Goal: Check status: Check status

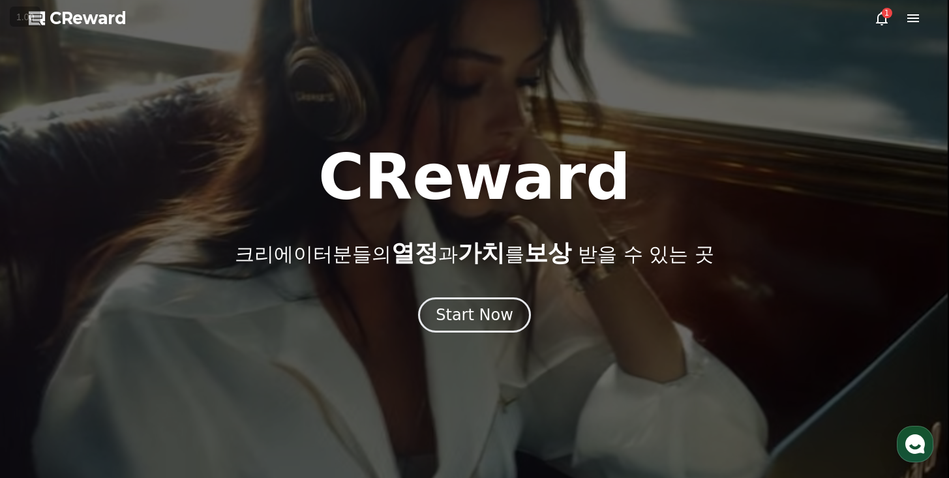
click at [493, 298] on button "Start Now" at bounding box center [474, 315] width 113 height 35
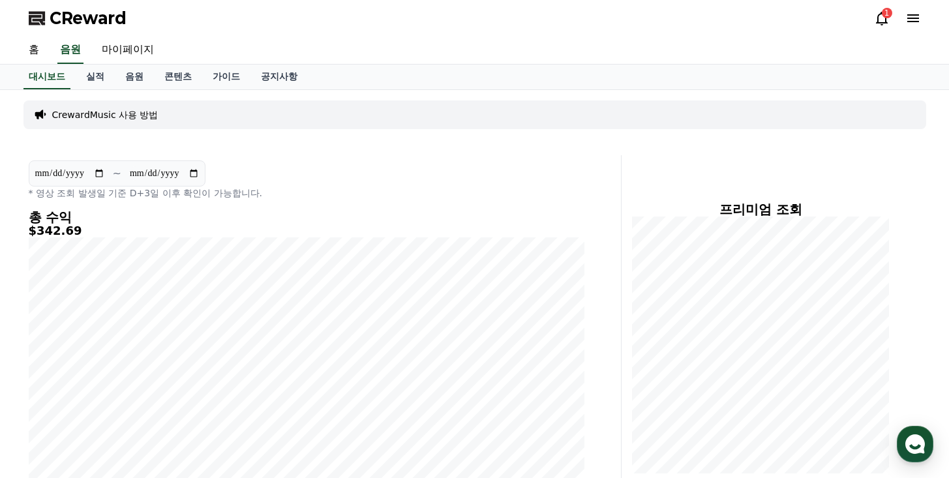
click at [887, 22] on icon at bounding box center [882, 18] width 16 height 16
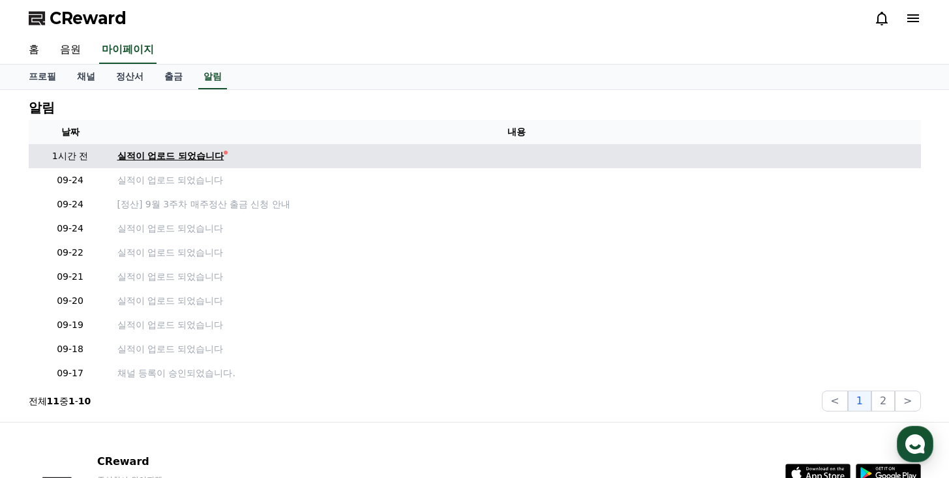
click at [161, 154] on div "실적이 업로드 되었습니다" at bounding box center [170, 156] width 107 height 14
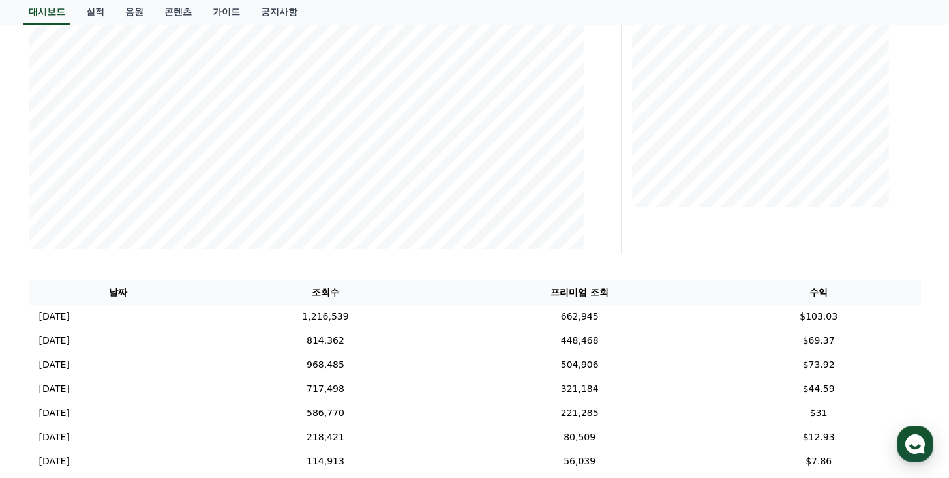
scroll to position [4, 0]
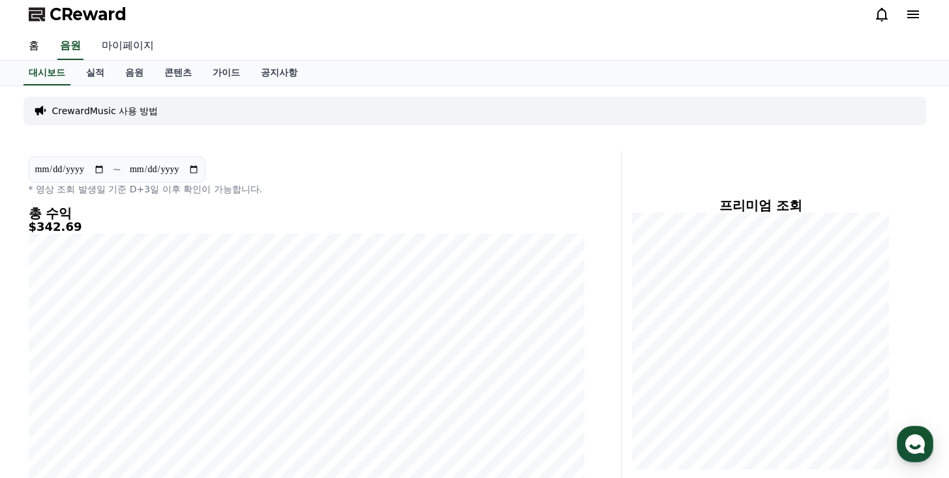
click at [115, 51] on link "마이페이지" at bounding box center [127, 46] width 73 height 27
select select "**********"
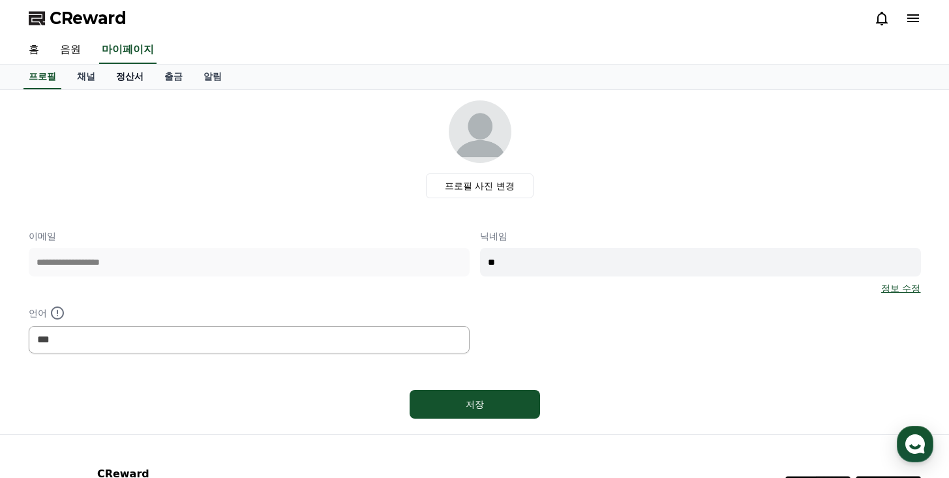
click at [133, 72] on link "정산서" at bounding box center [130, 77] width 48 height 25
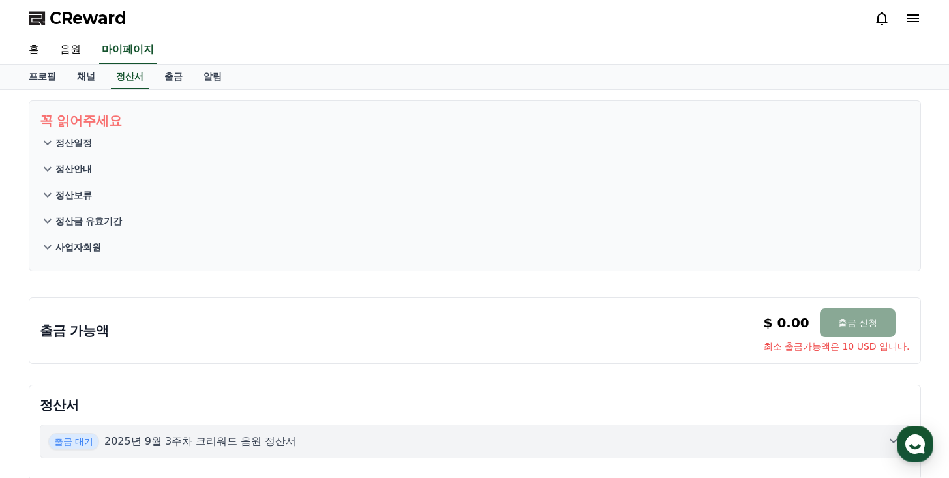
scroll to position [149, 0]
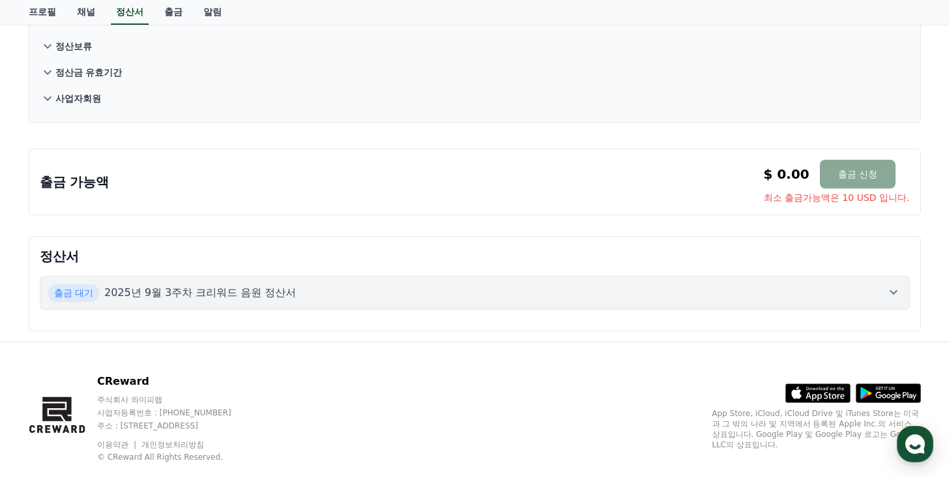
click at [244, 285] on p "2025년 9월 3주차 크리워드 음원 정산서" at bounding box center [200, 293] width 193 height 16
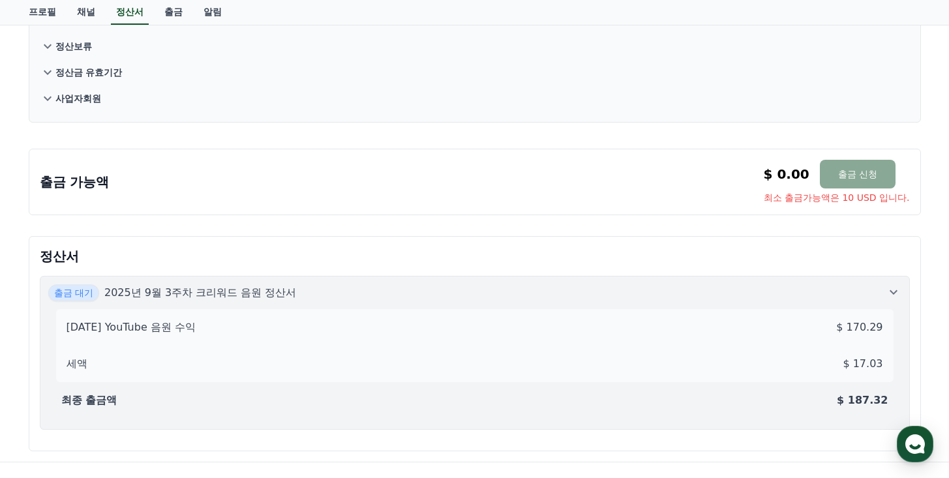
scroll to position [0, 0]
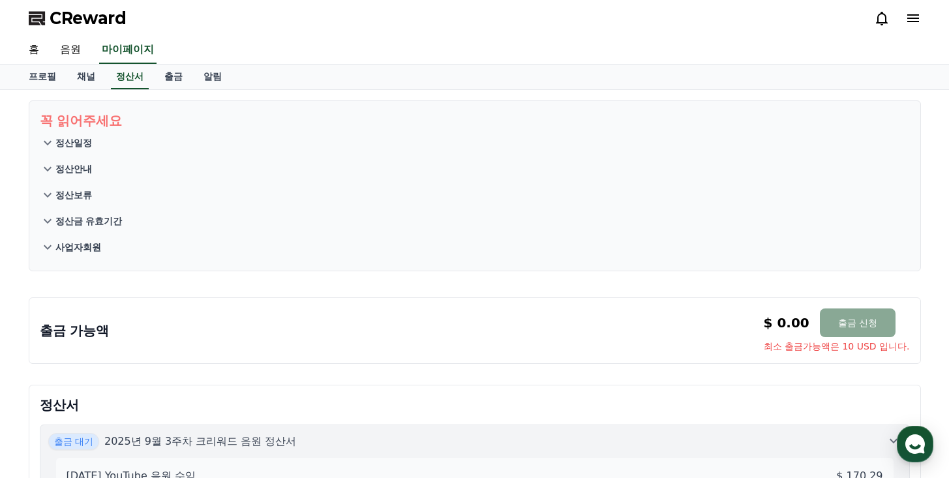
click at [69, 21] on span "CReward" at bounding box center [88, 18] width 77 height 21
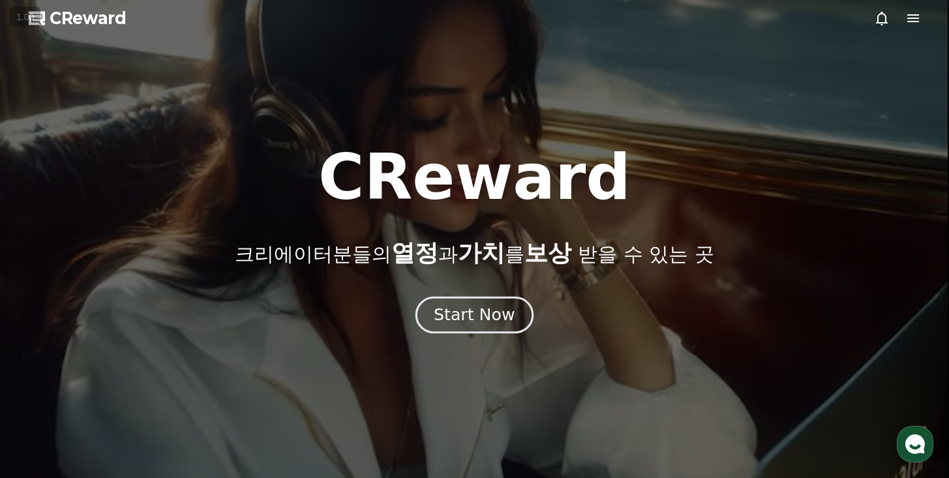
click at [514, 296] on button "Start Now" at bounding box center [475, 314] width 118 height 37
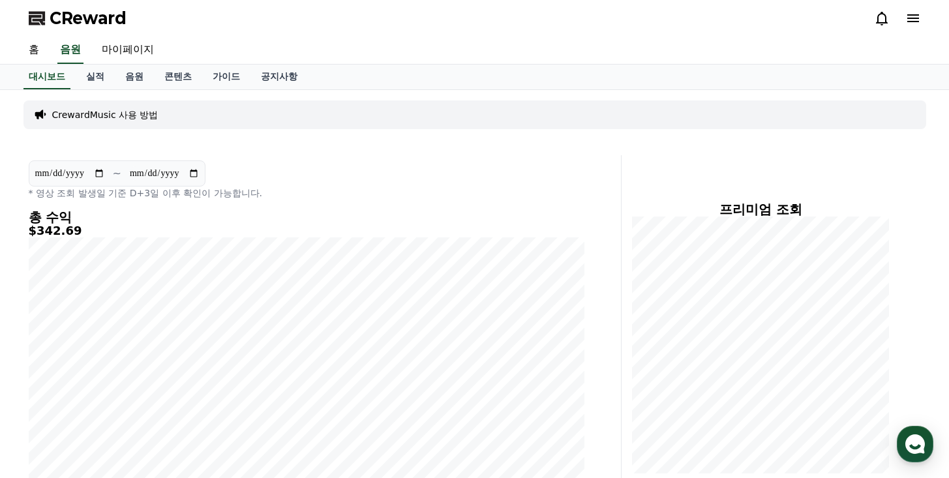
scroll to position [12, 0]
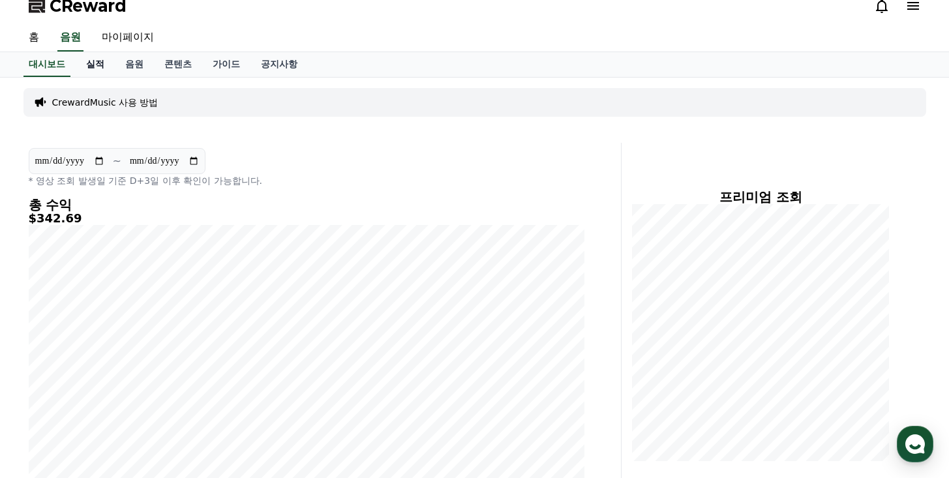
click at [91, 65] on link "실적" at bounding box center [95, 64] width 39 height 25
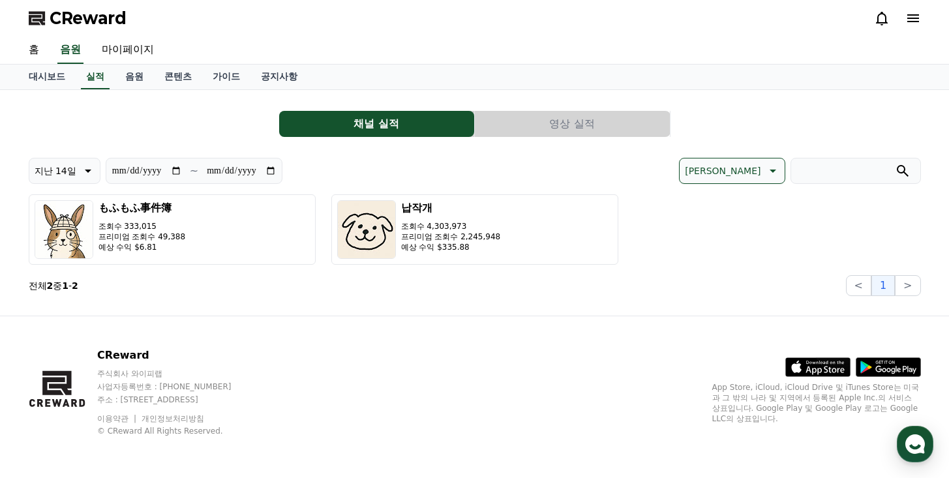
click at [587, 128] on button "영상 실적" at bounding box center [572, 124] width 195 height 26
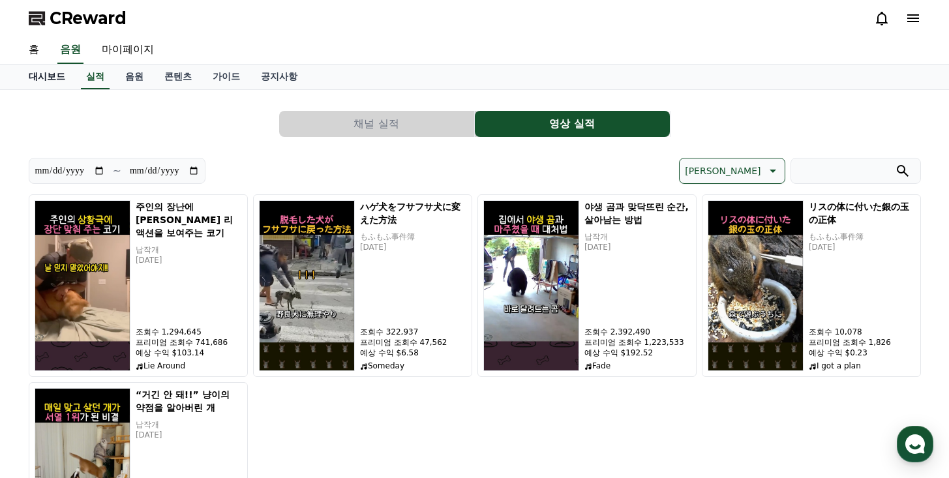
click at [42, 80] on link "대시보드" at bounding box center [46, 77] width 57 height 25
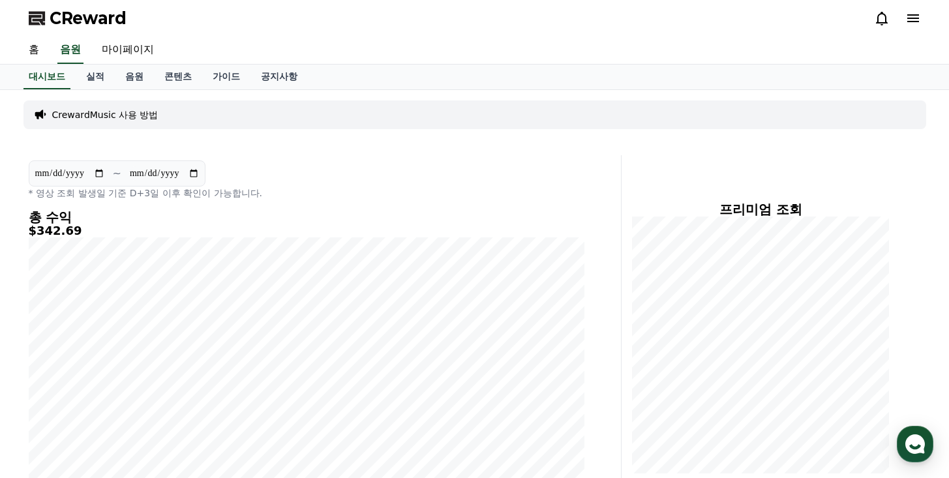
scroll to position [164, 0]
